Goal: Find specific page/section: Find specific page/section

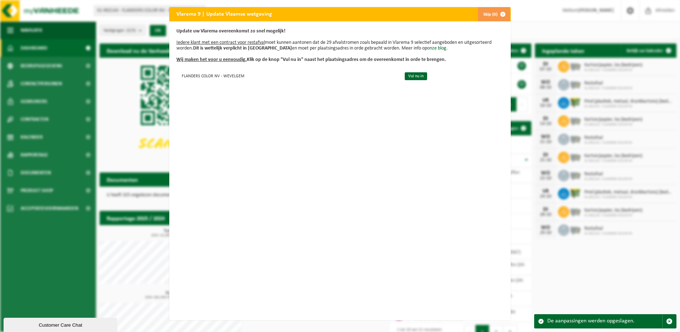
click at [497, 15] on span "button" at bounding box center [503, 14] width 14 height 14
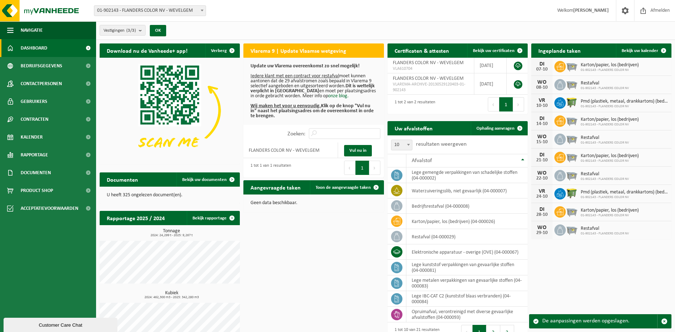
click at [361, 234] on div "Download nu de Vanheede+ app! Verberg Vlarema 9 | Update Vlaamse wetgeving Upda…" at bounding box center [385, 196] width 575 height 312
click at [43, 51] on span "Dashboard" at bounding box center [34, 48] width 27 height 18
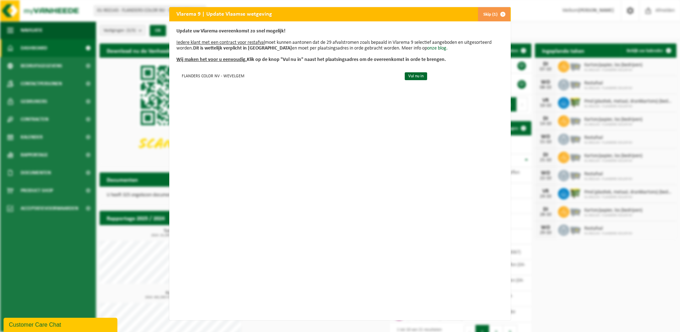
click at [489, 13] on button "Skip (1)" at bounding box center [494, 14] width 32 height 14
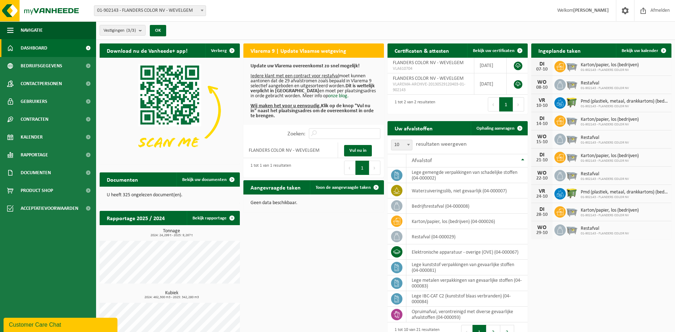
click at [598, 12] on strong "[PERSON_NAME]" at bounding box center [591, 10] width 36 height 5
click at [564, 13] on span "Welkom [PERSON_NAME]" at bounding box center [583, 10] width 66 height 21
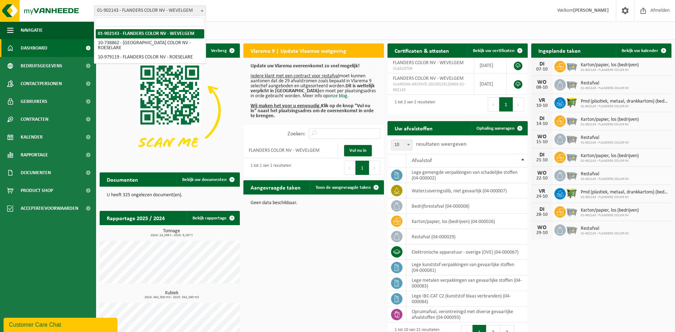
click at [152, 9] on span "01-902143 - FLANDERS COLOR NV - WEVELGEM" at bounding box center [149, 11] width 111 height 10
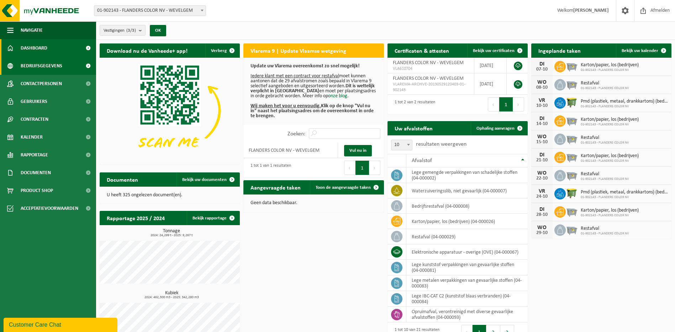
click at [61, 64] on span "Bedrijfsgegevens" at bounding box center [42, 66] width 42 height 18
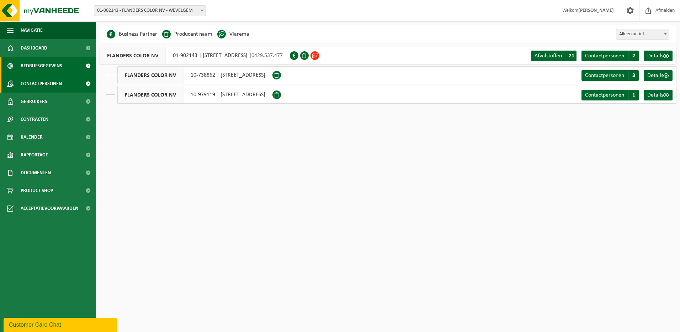
click at [64, 83] on link "Contactpersonen" at bounding box center [48, 84] width 96 height 18
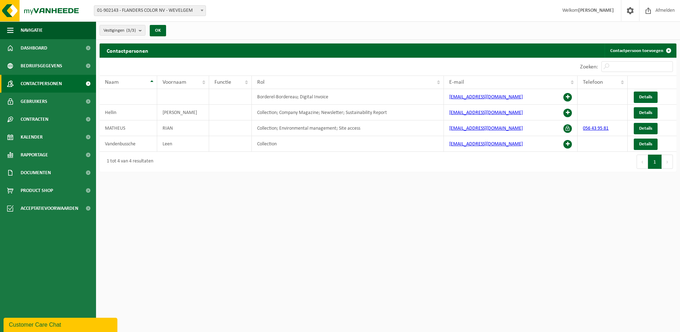
click at [320, 162] on div "1 tot 4 van 4 resultaten" at bounding box center [244, 162] width 288 height 20
